Goal: Information Seeking & Learning: Learn about a topic

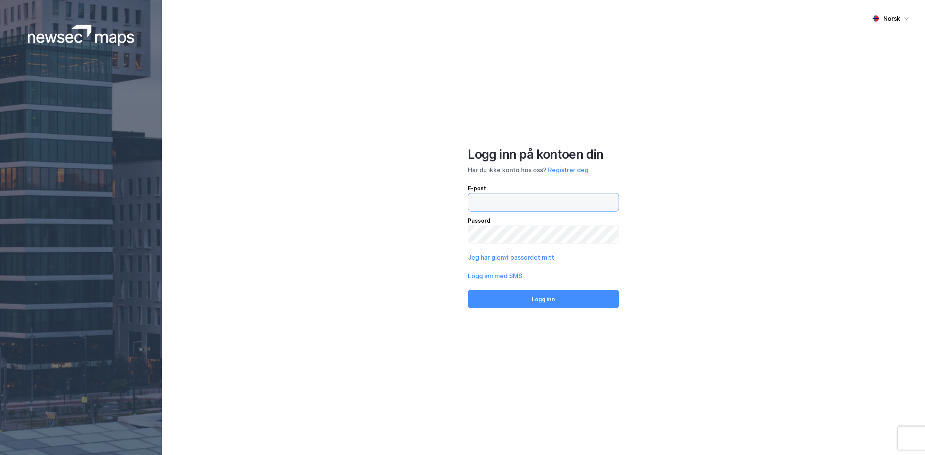
type input "[EMAIL_ADDRESS][DOMAIN_NAME]"
click at [570, 310] on div "Norsk Logg inn på kontoen din Har du ikke konto hos oss? Registrer deg E-post […" at bounding box center [543, 227] width 763 height 455
click at [568, 307] on button "Logg inn" at bounding box center [543, 299] width 151 height 18
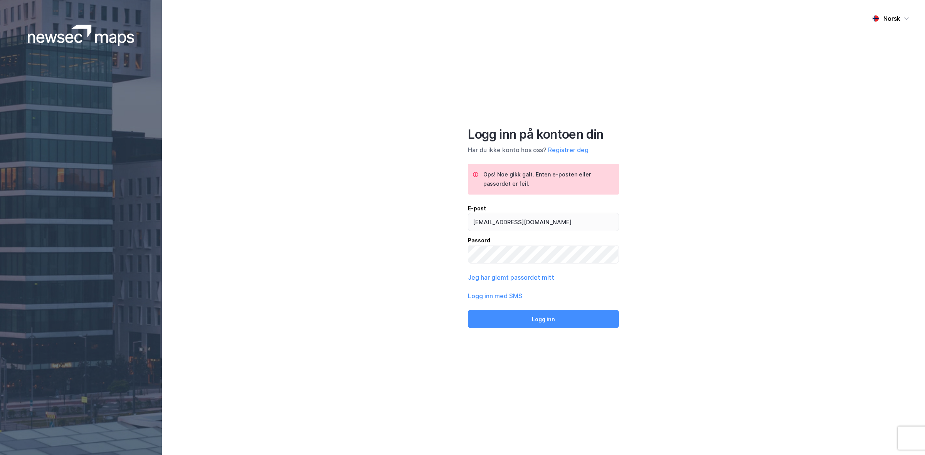
click at [688, 237] on div "Norsk Logg inn på kontoen din Har du ikke konto hos oss? Registrer deg Ops! Noe…" at bounding box center [543, 227] width 763 height 455
click at [671, 295] on div "Norsk Logg inn på kontoen din Har du ikke konto hos oss? Registrer deg Ops! Noe…" at bounding box center [543, 227] width 763 height 455
click at [468, 310] on button "Logg inn" at bounding box center [543, 319] width 151 height 18
click at [707, 278] on div "Norsk Logg inn på kontoen din Har du ikke konto hos oss? Registrer deg Ops! Noe…" at bounding box center [543, 227] width 763 height 455
click at [508, 299] on button "Logg inn med SMS" at bounding box center [495, 295] width 54 height 9
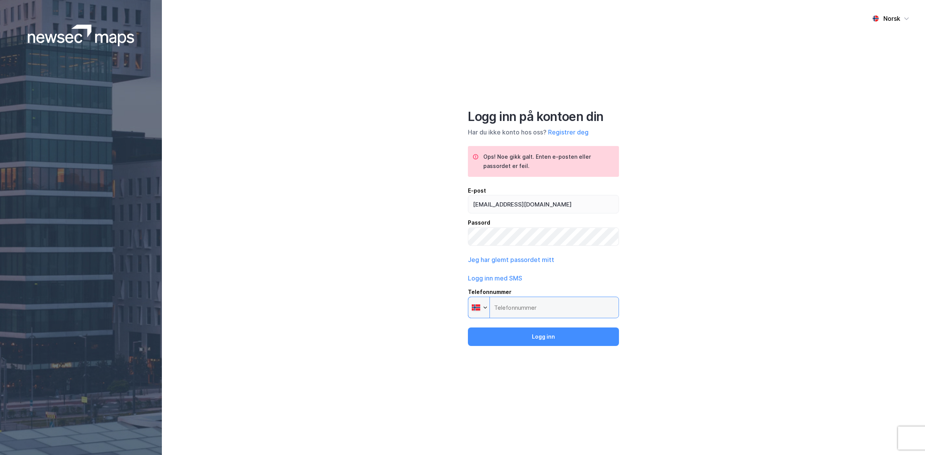
click at [518, 312] on input "Telefonnummer Phone" at bounding box center [543, 308] width 151 height 22
click at [540, 298] on input "Telefonnummer Phone" at bounding box center [543, 308] width 151 height 22
click at [507, 307] on input "[PHONE_NUMBER]" at bounding box center [543, 308] width 151 height 22
type input "[PHONE_NUMBER]"
click at [513, 336] on button "Logg inn" at bounding box center [543, 336] width 151 height 18
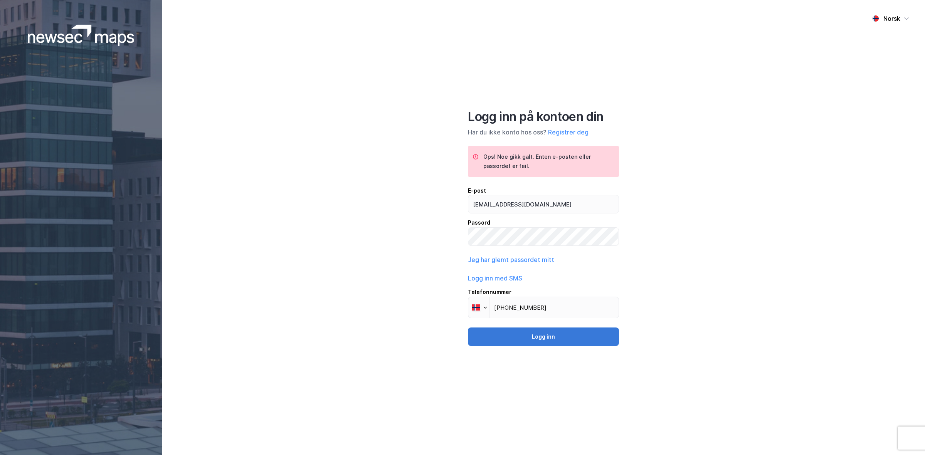
click at [533, 344] on button "Logg inn" at bounding box center [543, 336] width 151 height 18
click at [515, 261] on button "Jeg har glemt passordet mitt" at bounding box center [511, 259] width 86 height 9
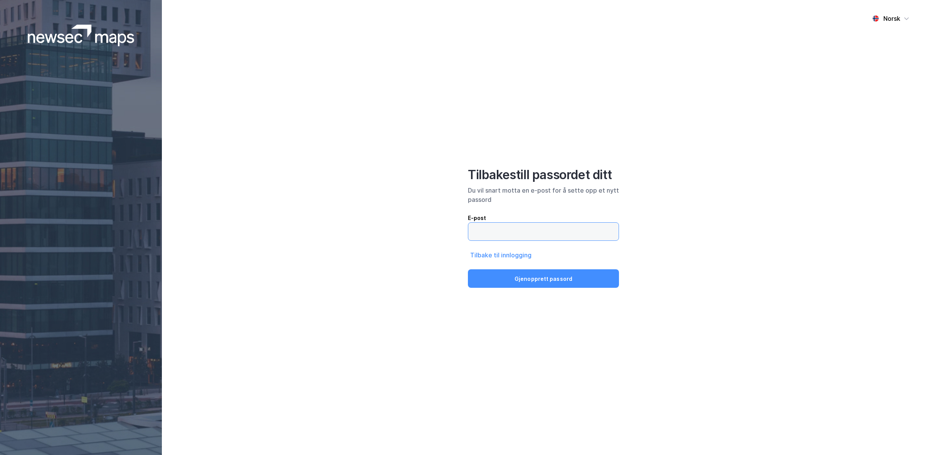
click at [534, 228] on input "email" at bounding box center [543, 232] width 150 height 18
type input "[EMAIL_ADDRESS][DOMAIN_NAME]"
click at [468, 269] on button "Gjenopprett passord" at bounding box center [543, 278] width 151 height 18
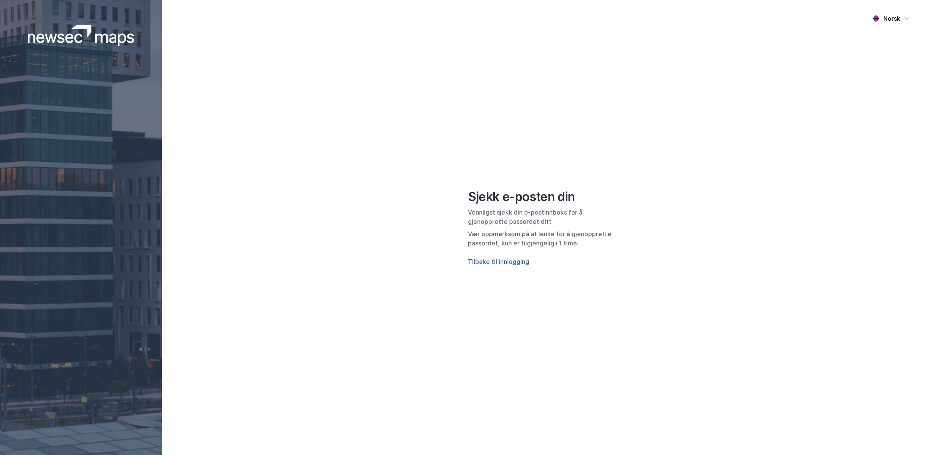
click at [496, 263] on button "Tilbake til innlogging" at bounding box center [498, 261] width 61 height 9
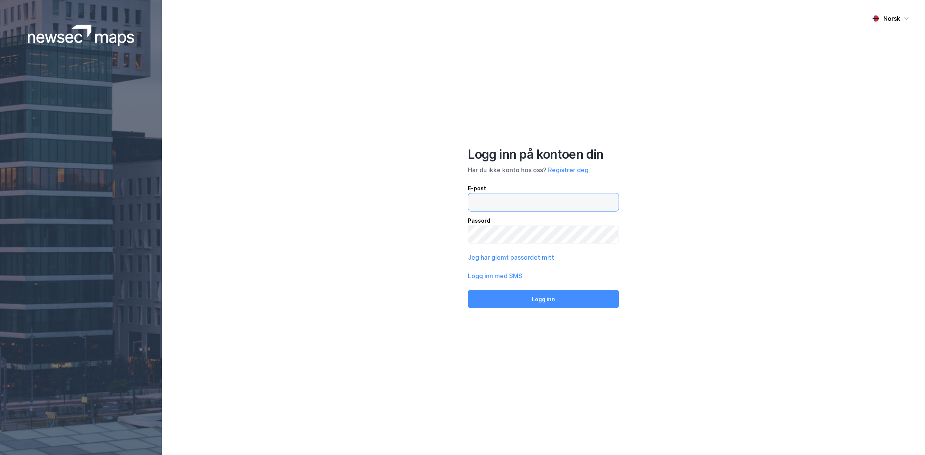
type input "[EMAIL_ADDRESS][DOMAIN_NAME]"
click at [399, 257] on div "Norsk Logg inn på kontoen din Har du ikke konto hos oss? Registrer deg E-post […" at bounding box center [543, 227] width 763 height 455
click at [546, 196] on input "[EMAIL_ADDRESS][DOMAIN_NAME]" at bounding box center [543, 202] width 150 height 18
click at [542, 200] on input "[EMAIL_ADDRESS][DOMAIN_NAME]" at bounding box center [543, 202] width 150 height 18
click at [527, 201] on input "[EMAIL_ADDRESS][DOMAIN_NAME]" at bounding box center [543, 202] width 150 height 18
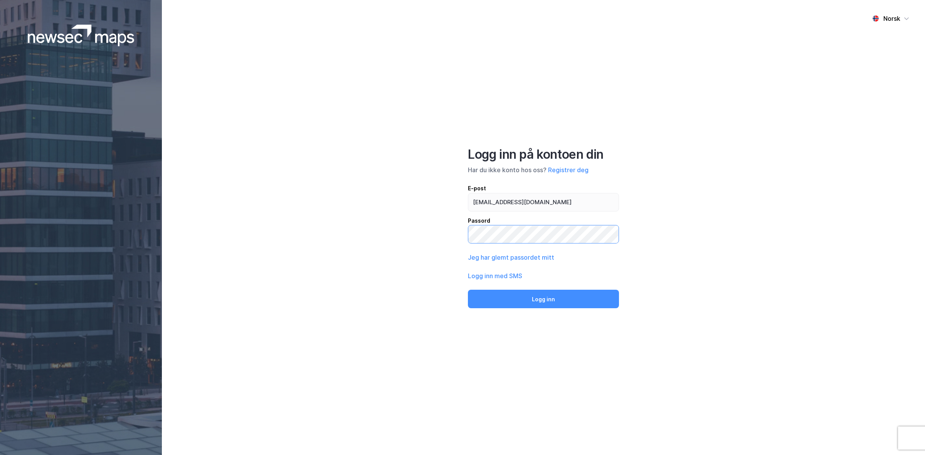
click at [468, 290] on button "Logg inn" at bounding box center [543, 299] width 151 height 18
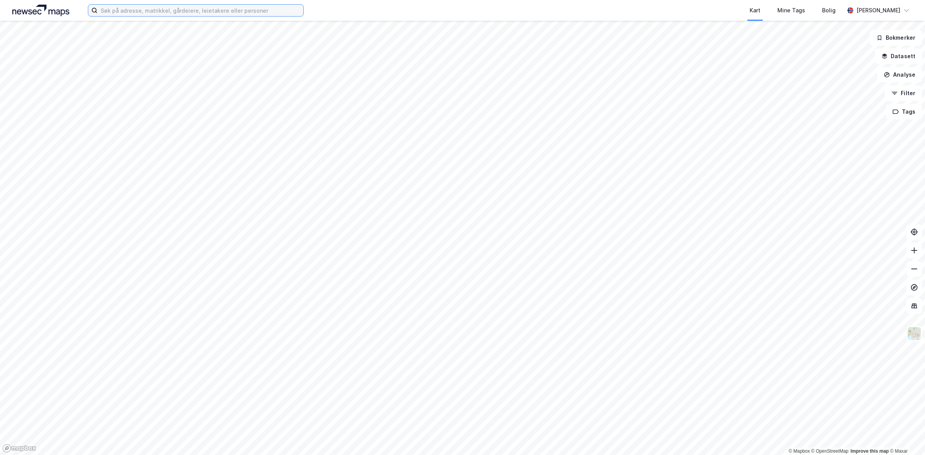
click at [164, 16] on input at bounding box center [200, 11] width 206 height 12
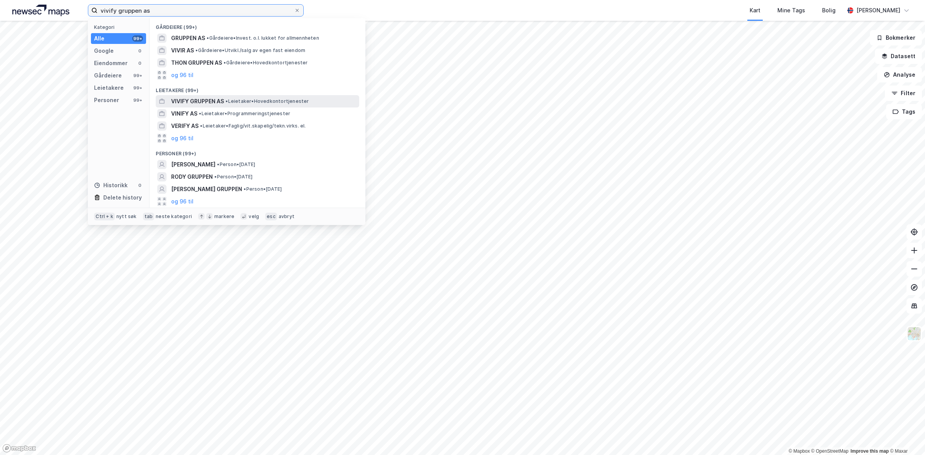
type input "vivify gruppen as"
click at [262, 100] on span "• Leietaker • Hovedkontortjenester" at bounding box center [266, 101] width 83 height 6
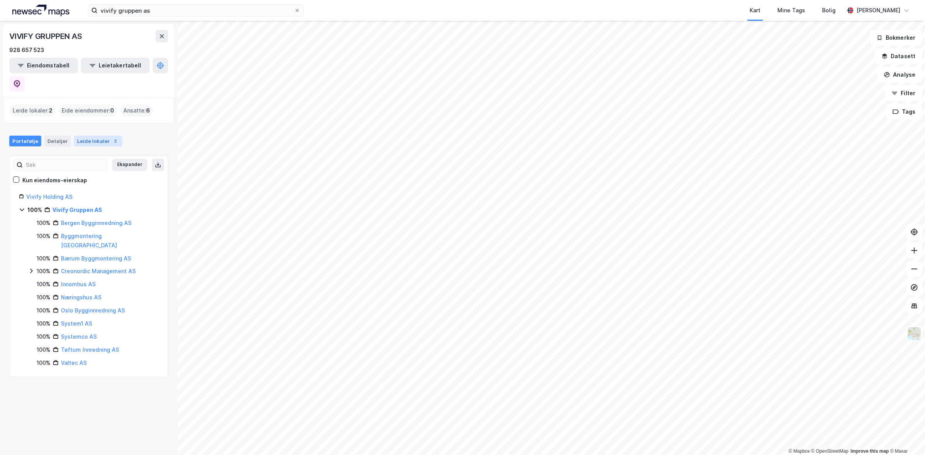
click at [89, 136] on div "Leide lokaler 2" at bounding box center [98, 141] width 48 height 11
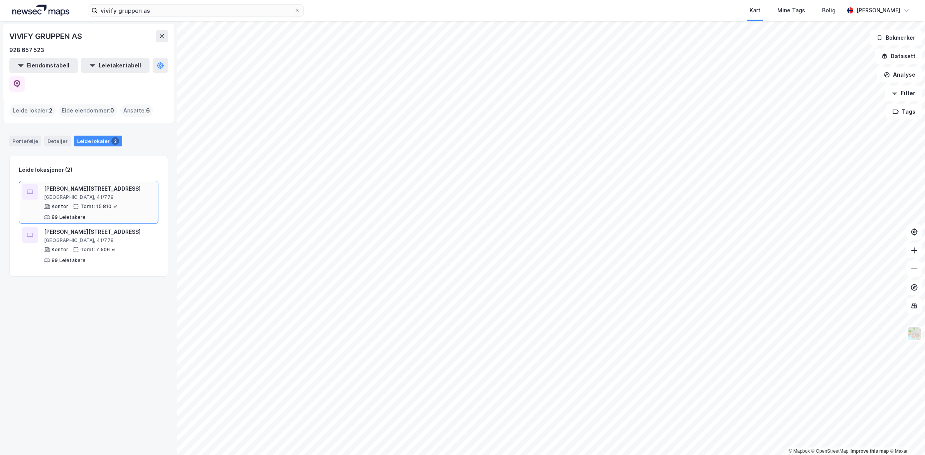
click at [119, 194] on div "[GEOGRAPHIC_DATA], 41/779" at bounding box center [99, 197] width 111 height 6
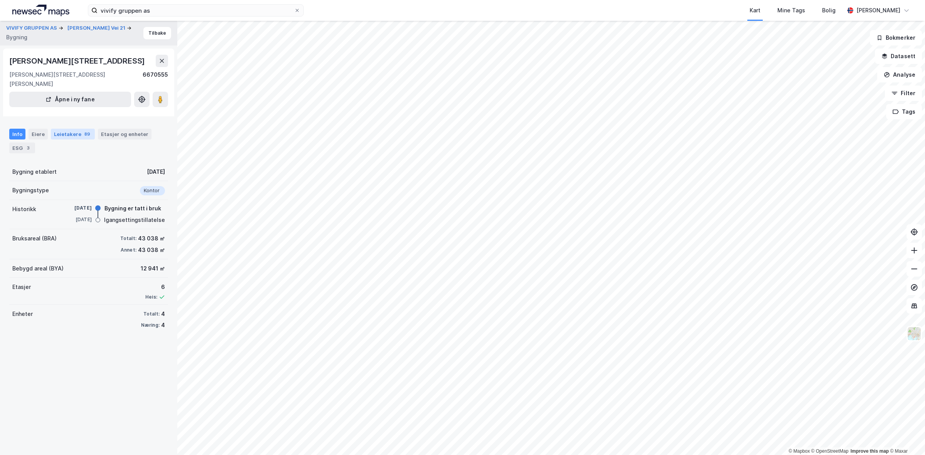
click at [80, 129] on div "Leietakere 89" at bounding box center [73, 134] width 44 height 11
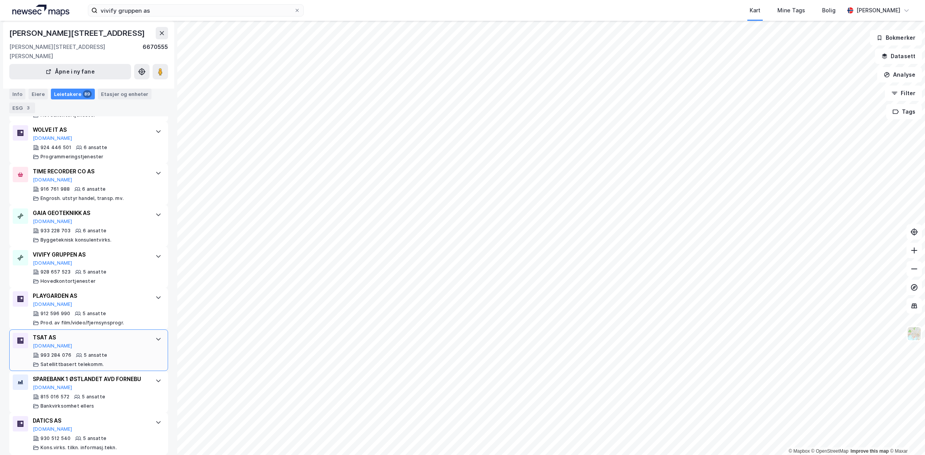
scroll to position [1992, 0]
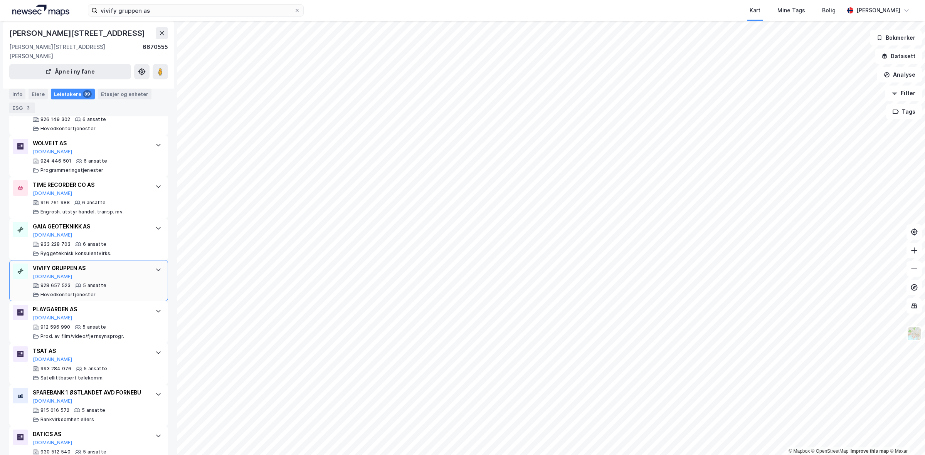
click at [133, 263] on div "VIVIFY GRUPPEN AS" at bounding box center [90, 267] width 115 height 9
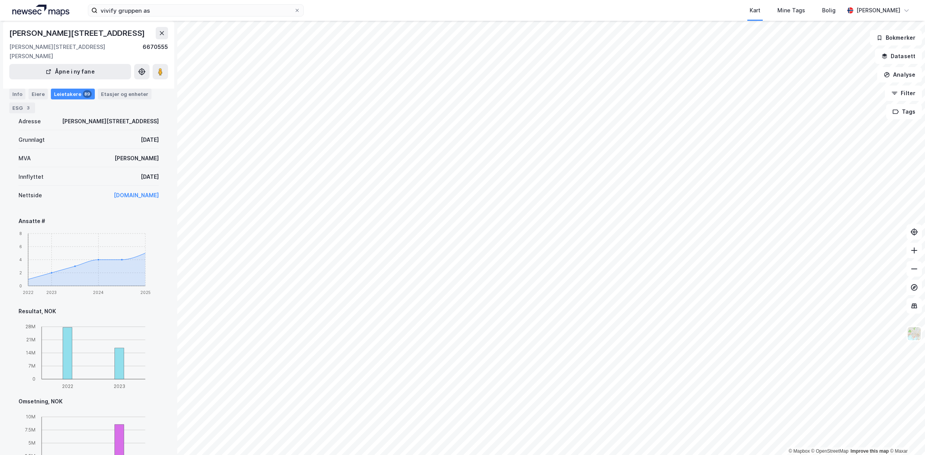
scroll to position [2137, 0]
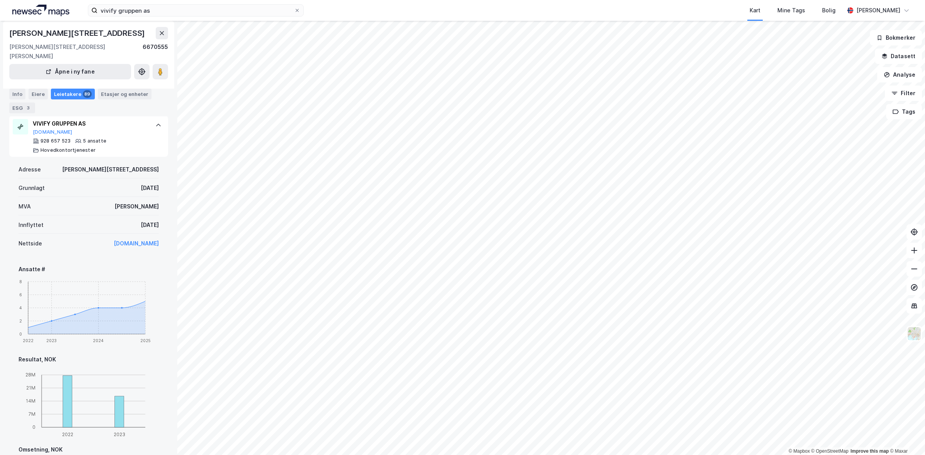
click at [141, 220] on div "[DATE]" at bounding box center [150, 224] width 18 height 9
click at [143, 220] on div "[DATE]" at bounding box center [150, 224] width 18 height 9
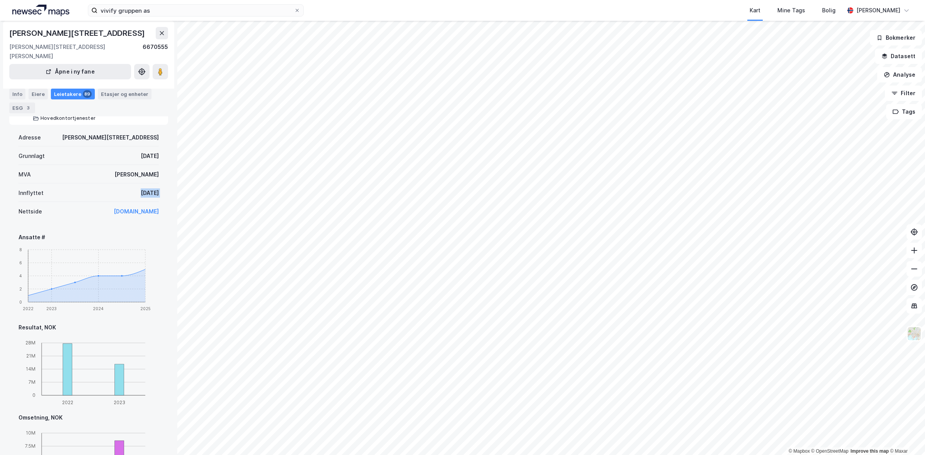
scroll to position [2185, 0]
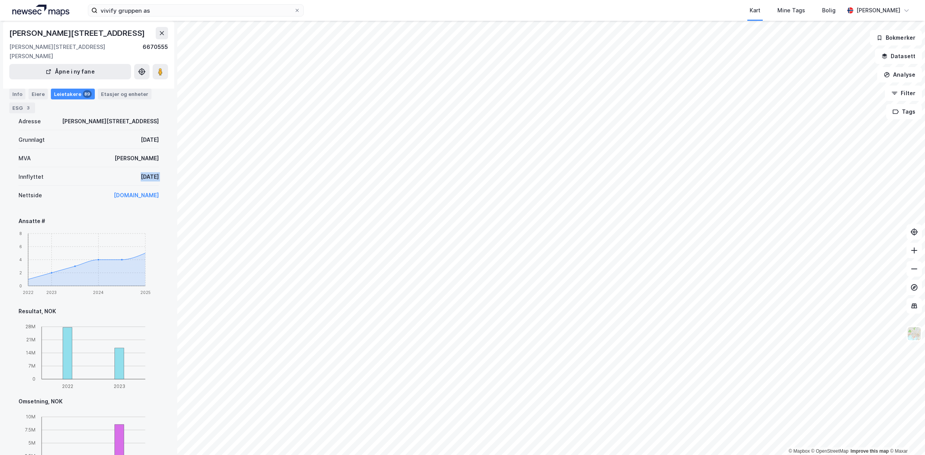
copy div "[DATE]"
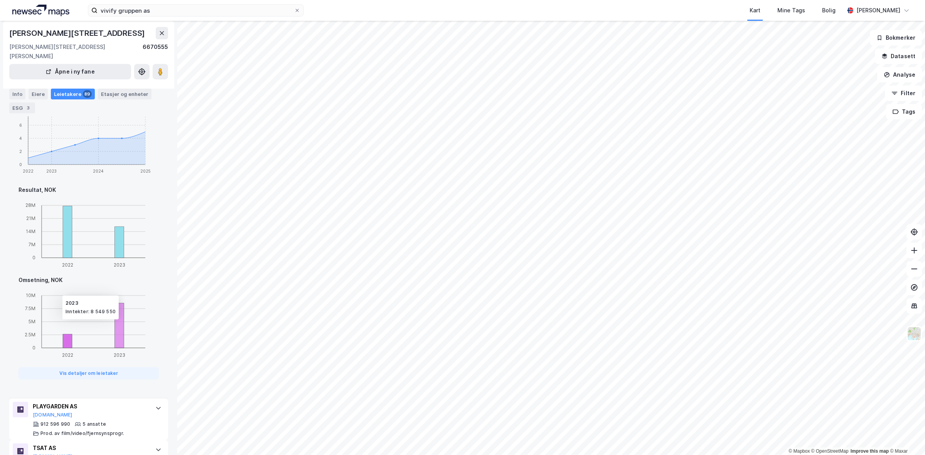
scroll to position [2233, 0]
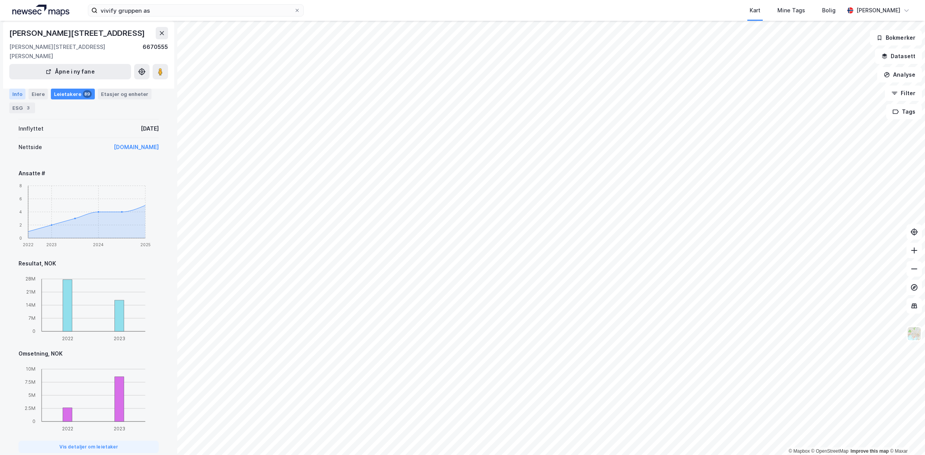
click at [16, 95] on div "Info" at bounding box center [17, 94] width 16 height 11
